Goal: Check status

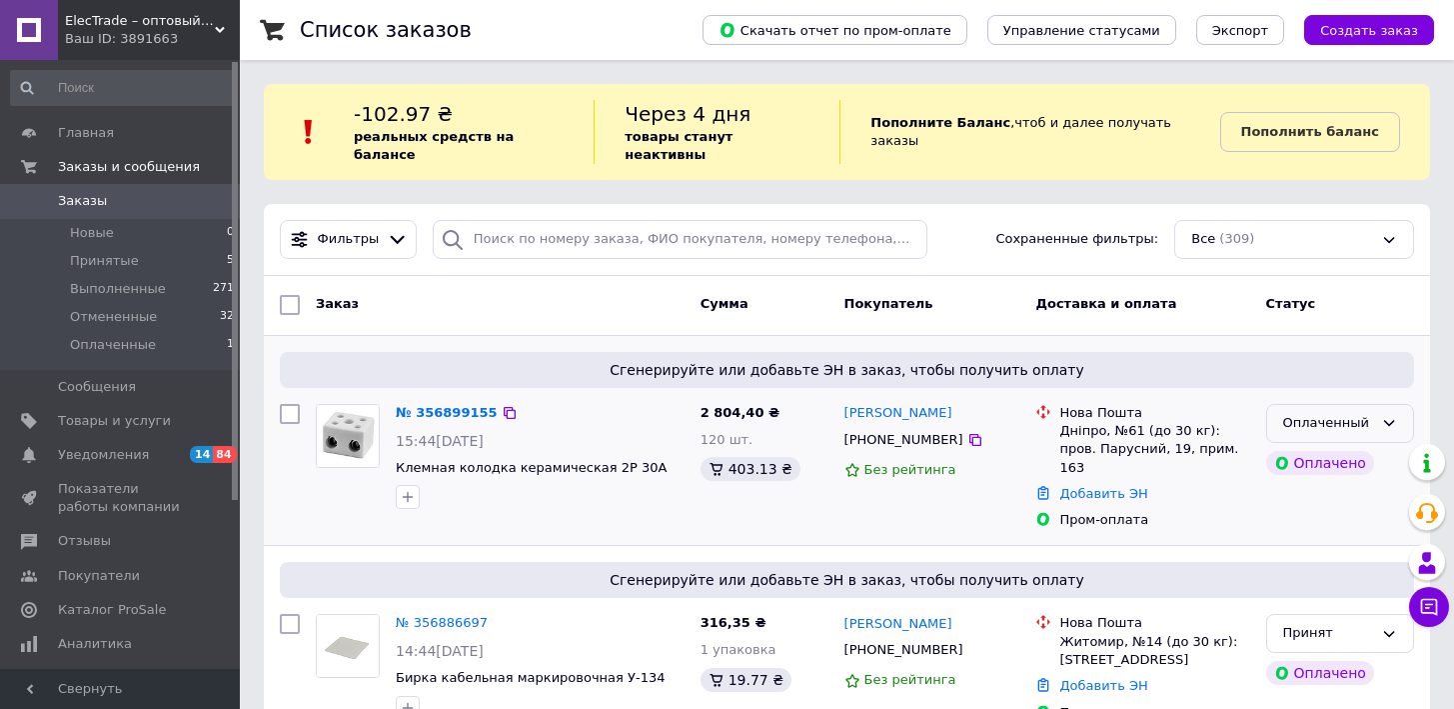
click at [1302, 413] on div "Оплаченный" at bounding box center [1328, 423] width 90 height 21
click at [1302, 447] on li "Принят" at bounding box center [1340, 465] width 146 height 37
click at [130, 253] on span "Принятые" at bounding box center [104, 261] width 69 height 18
